Goal: Task Accomplishment & Management: Use online tool/utility

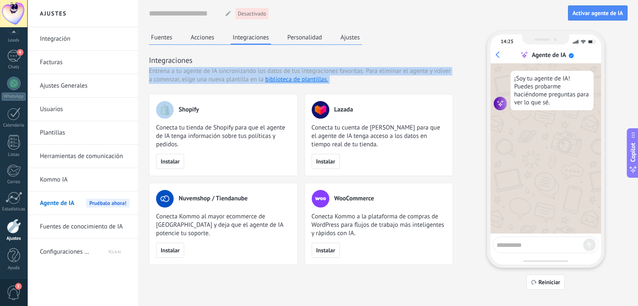
click at [240, 73] on span "Entrena a tu agente de IA sincronizando los datos de tus integraciones favorita…" at bounding box center [256, 71] width 215 height 8
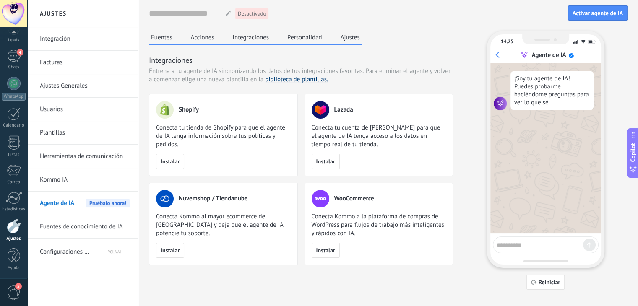
click at [306, 80] on link "biblioteca de plantillas." at bounding box center [296, 79] width 63 height 8
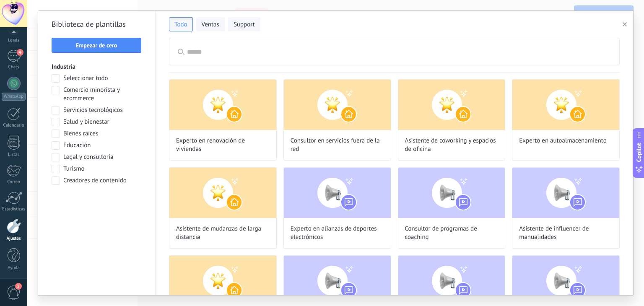
click at [627, 22] on button "button" at bounding box center [627, 24] width 14 height 10
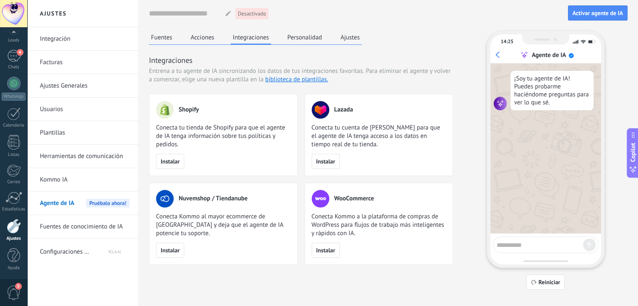
scroll to position [11, 0]
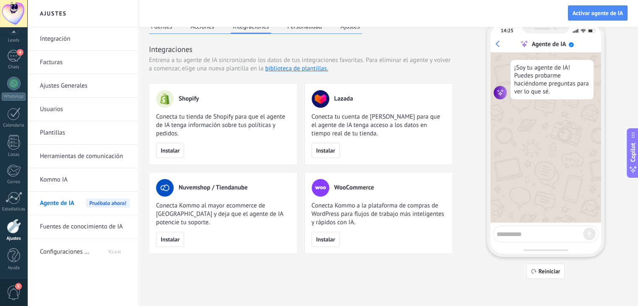
click at [334, 210] on span "Conecta Kommo a la plataforma de compras de WordPress para flujos de trabajo má…" at bounding box center [379, 214] width 135 height 25
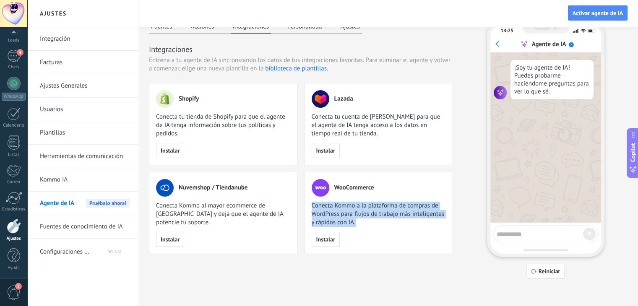
click at [334, 210] on span "Conecta Kommo a la plataforma de compras de WordPress para flujos de trabajo má…" at bounding box center [379, 214] width 135 height 25
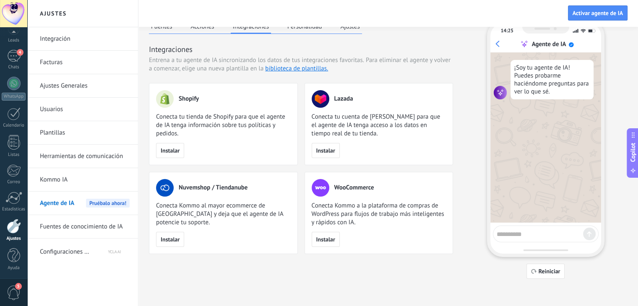
click at [331, 120] on span "Conecta tu cuenta de [PERSON_NAME] para que el agente de IA tenga acceso a los …" at bounding box center [379, 125] width 135 height 25
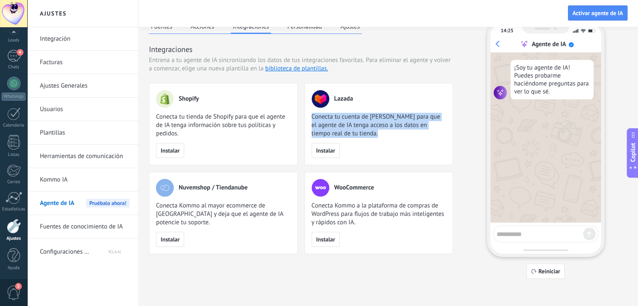
click at [331, 120] on span "Conecta tu cuenta de [PERSON_NAME] para que el agente de IA tenga acceso a los …" at bounding box center [379, 125] width 135 height 25
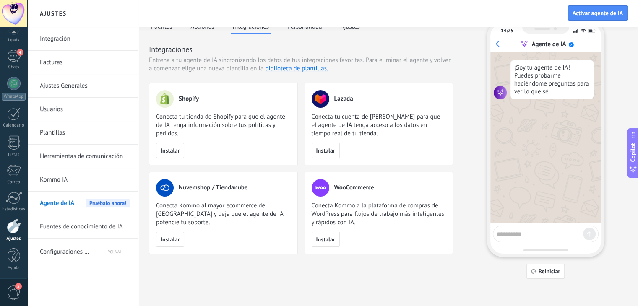
click at [252, 119] on span "Conecta tu tienda de Shopify para que el agente de IA tenga información sobre t…" at bounding box center [223, 125] width 135 height 25
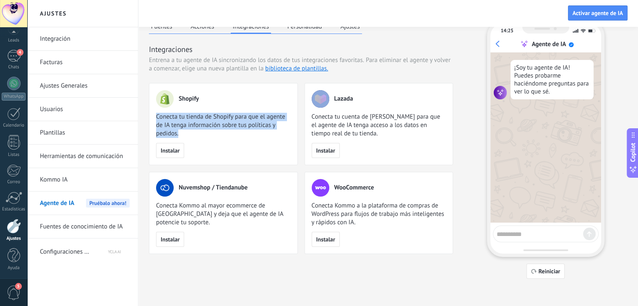
click at [252, 119] on span "Conecta tu tienda de Shopify para que el agente de IA tenga información sobre t…" at bounding box center [223, 125] width 135 height 25
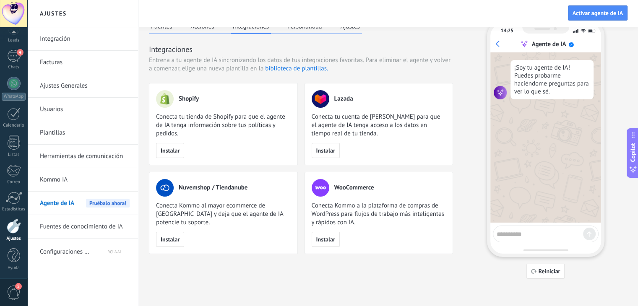
click at [247, 255] on div "Fuentes Acciones Integraciones Personalidad Ajustes Integraciones Entrena a tu …" at bounding box center [388, 149] width 479 height 259
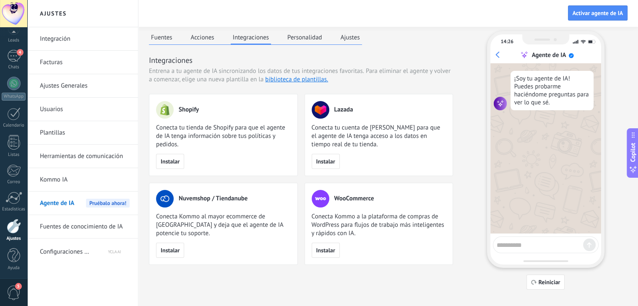
scroll to position [1, 0]
click at [18, 84] on div at bounding box center [13, 83] width 13 height 13
